Goal: Transaction & Acquisition: Purchase product/service

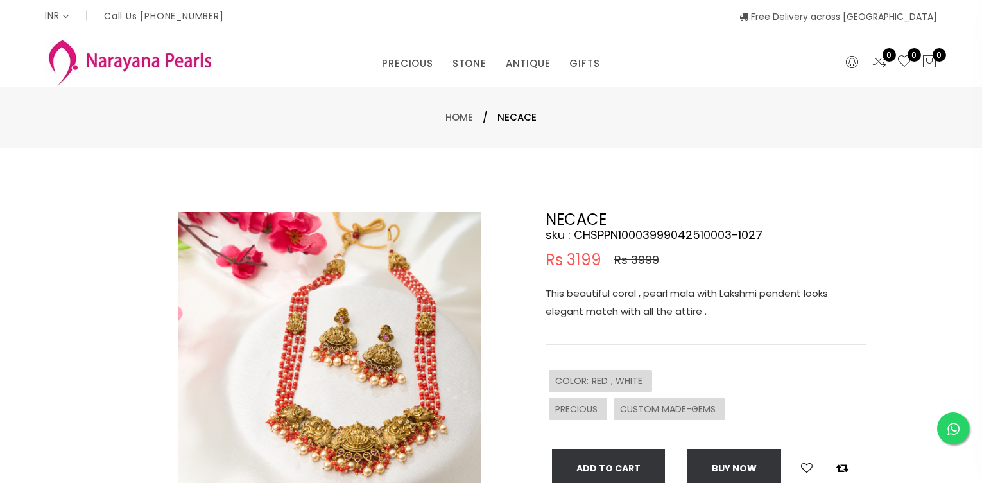
select select "INR"
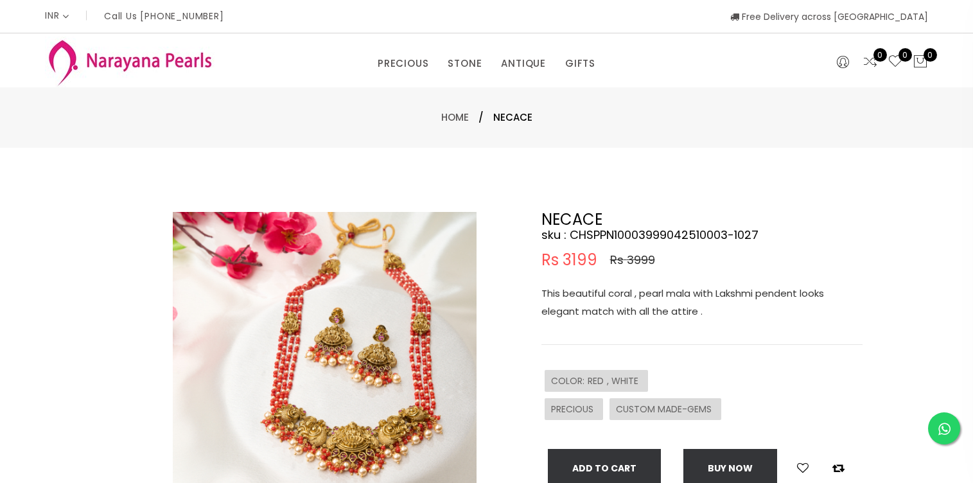
click at [359, 363] on img at bounding box center [325, 364] width 304 height 304
click at [370, 316] on img at bounding box center [325, 364] width 304 height 304
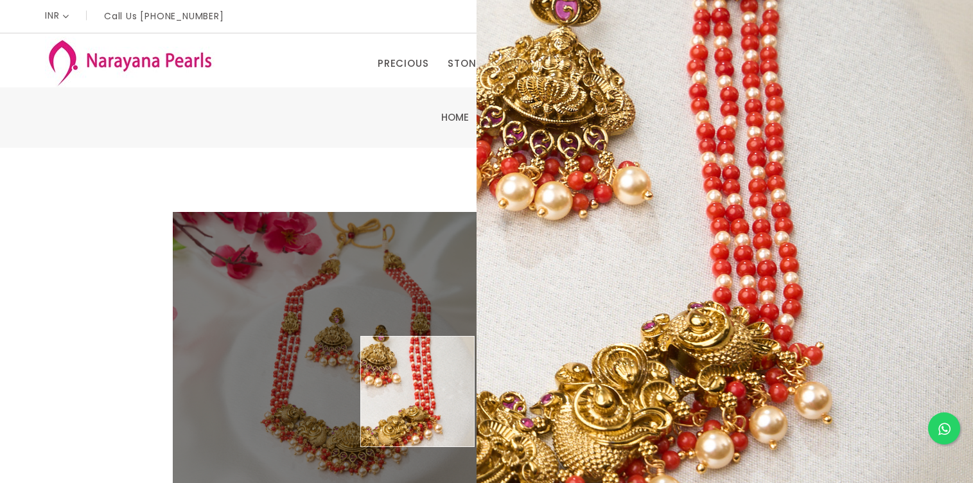
drag, startPoint x: 404, startPoint y: 417, endPoint x: 823, endPoint y: 297, distance: 435.6
click at [823, 297] on div "Double (click / press) on the image to zoom (in / out). NECACE sku : CHSPPN1000…" at bounding box center [486, 414] width 770 height 404
click at [934, 202] on div "Double (click / press) on the image to zoom (in / out). NECACE sku : CHSPPN1000…" at bounding box center [486, 414] width 973 height 533
click at [313, 80] on div "PRECIOUS CUSTOM MADE-GEMS PRECIOUS MALA STONE EARRINGS / JHUMKAS NECKLACE ANTIQ…" at bounding box center [486, 60] width 902 height 54
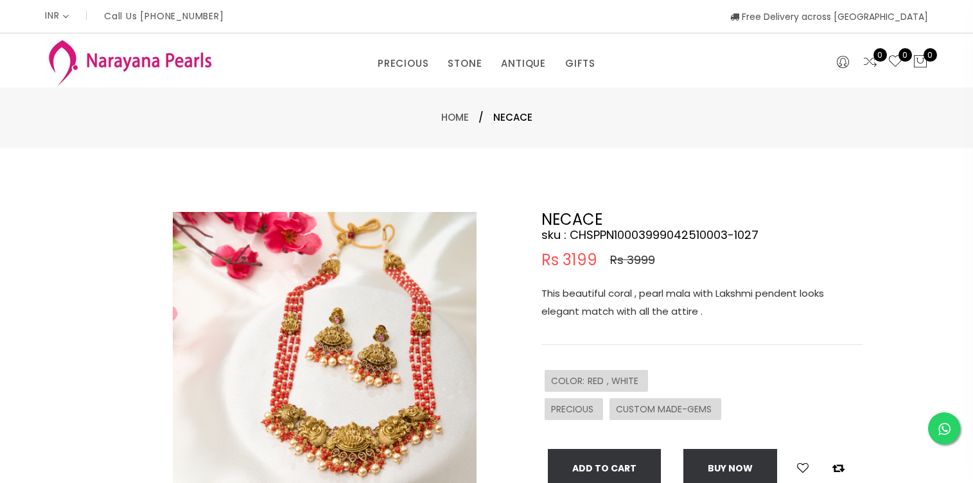
select select "INR"
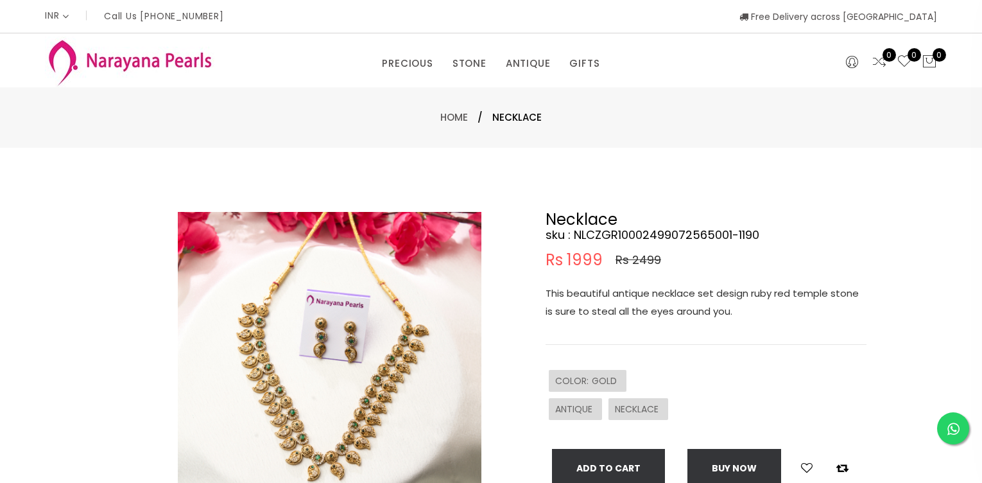
select select "INR"
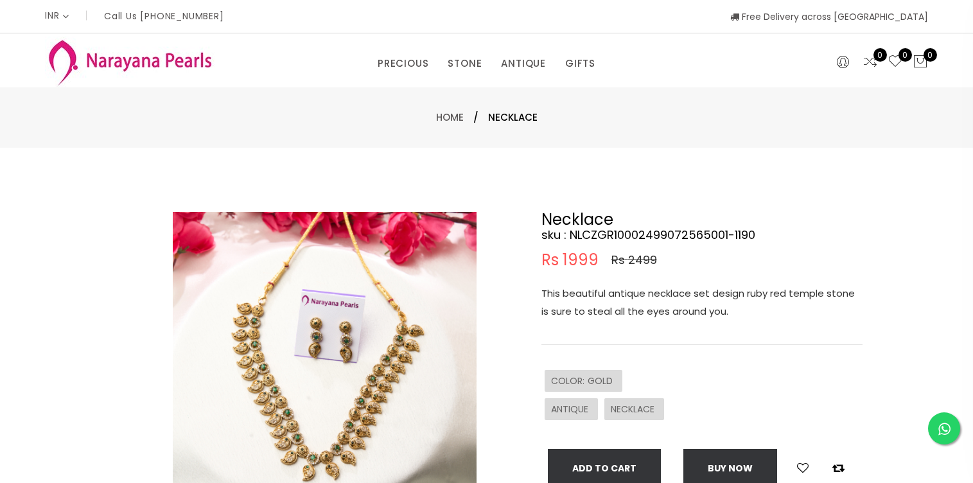
click at [321, 365] on img at bounding box center [325, 364] width 304 height 304
click at [295, 401] on img at bounding box center [325, 364] width 304 height 304
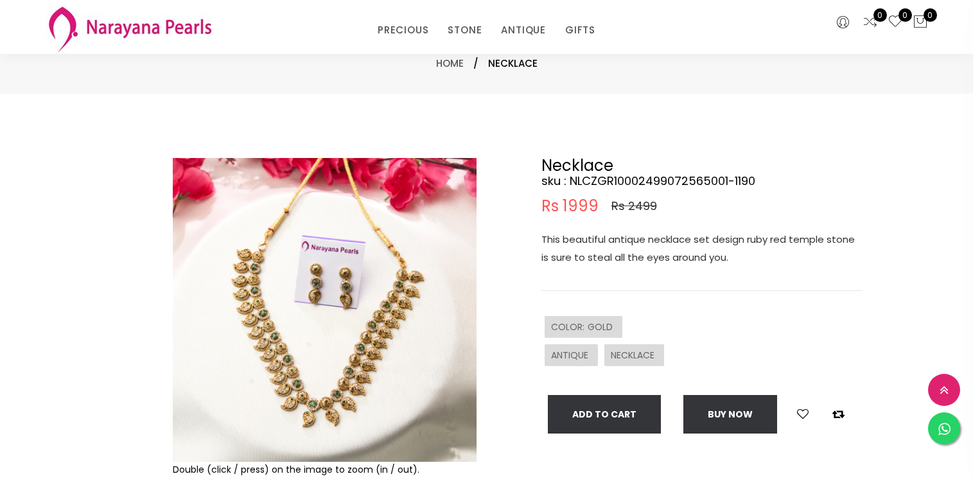
scroll to position [108, 0]
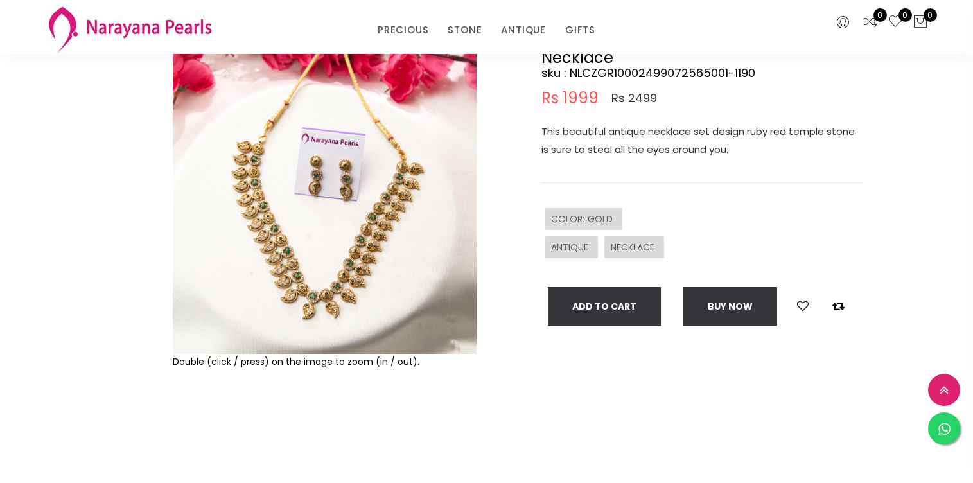
click at [295, 321] on img at bounding box center [325, 202] width 304 height 304
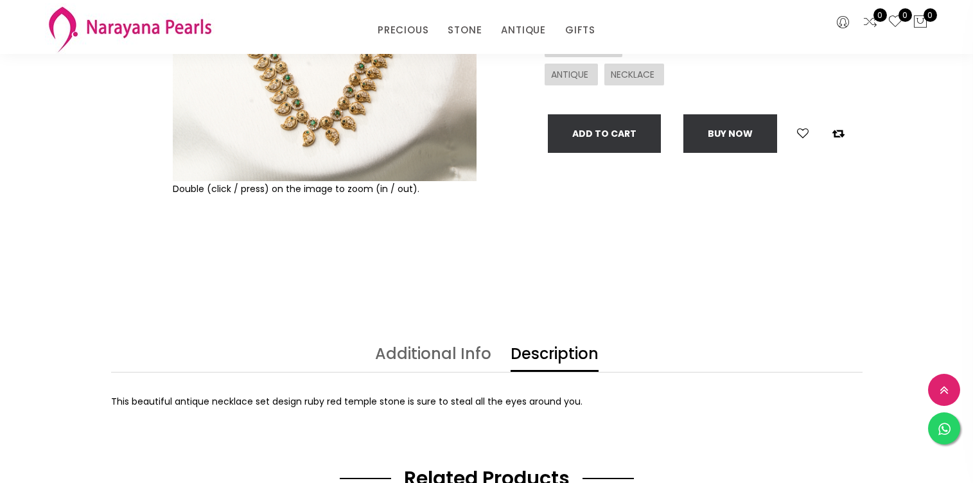
scroll to position [151, 0]
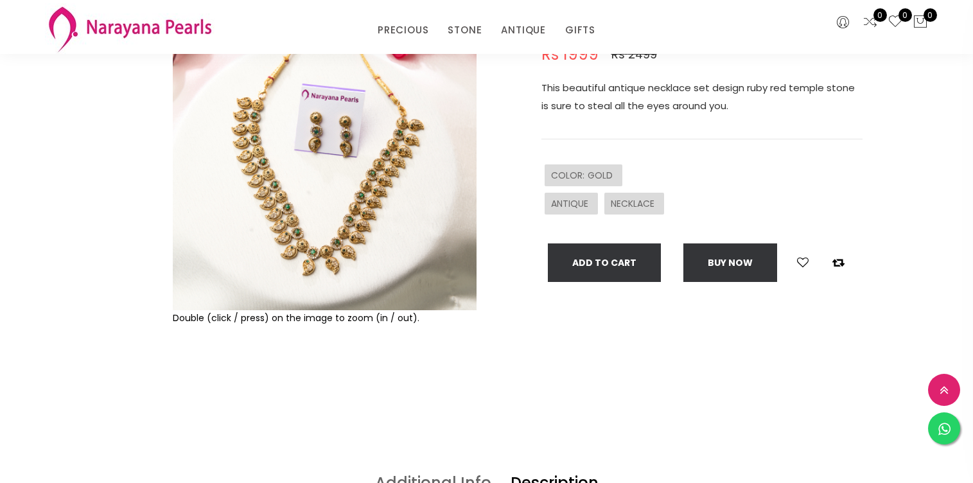
click at [365, 202] on img at bounding box center [325, 158] width 304 height 304
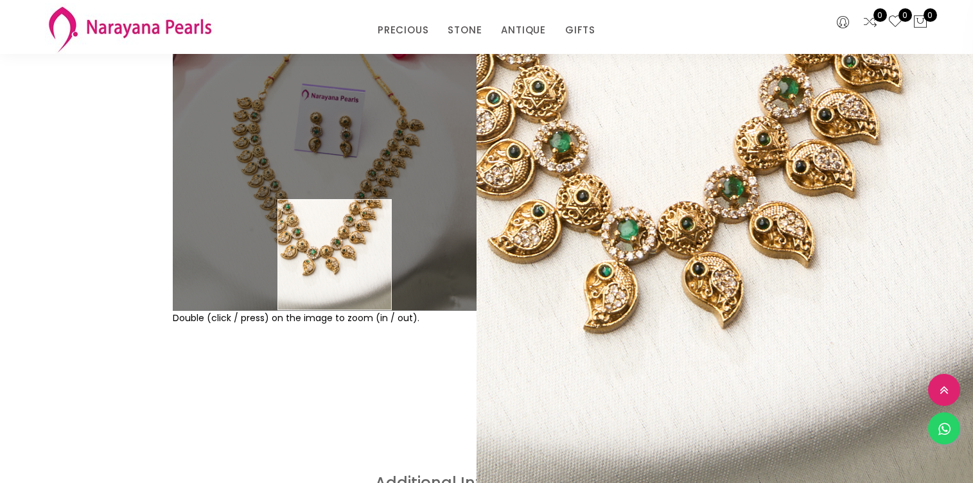
click at [308, 343] on div "Double (click / press) on the image to zoom (in / out)." at bounding box center [324, 208] width 310 height 404
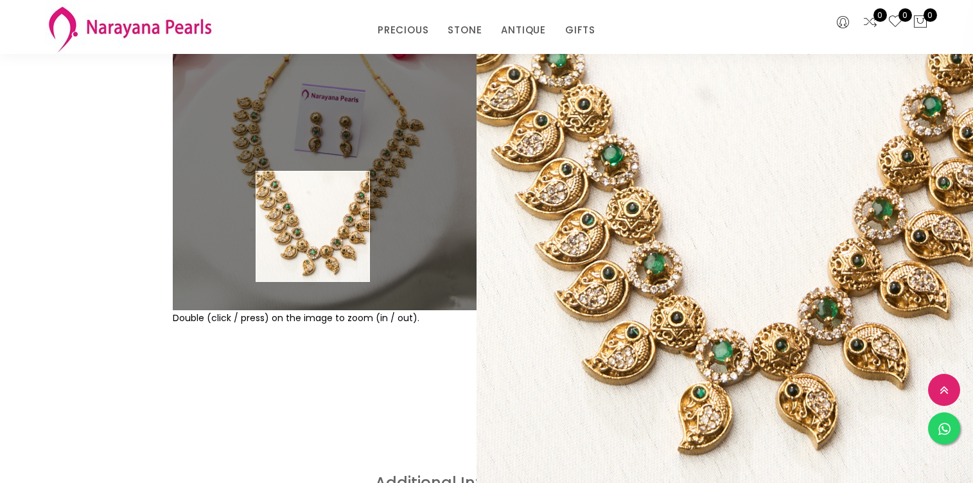
click at [313, 227] on img at bounding box center [325, 158] width 304 height 304
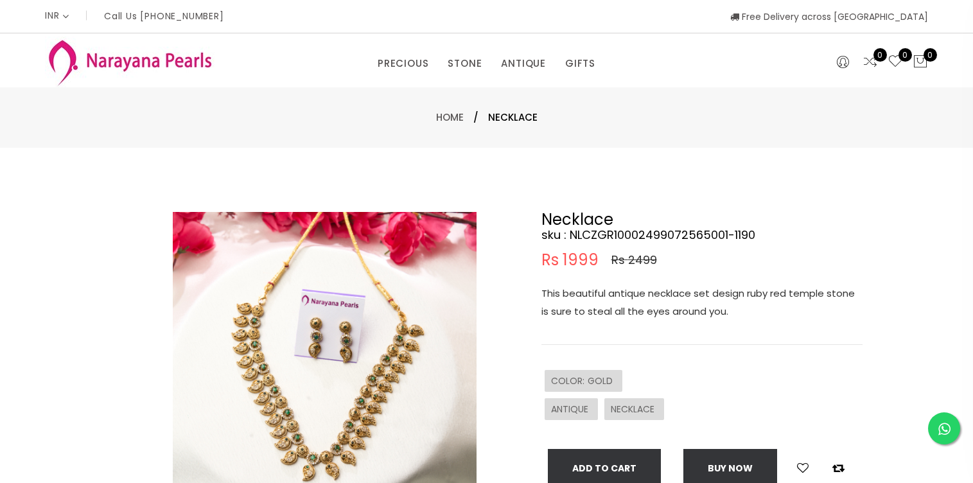
scroll to position [8, 0]
